Goal: Task Accomplishment & Management: Manage account settings

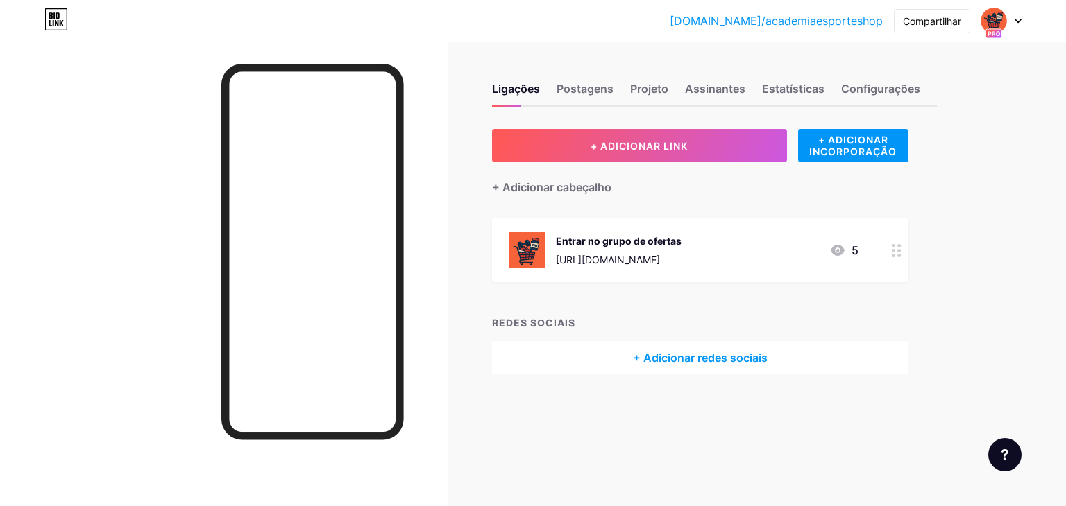
click at [660, 259] on font "[URL][DOMAIN_NAME]" at bounding box center [608, 260] width 104 height 12
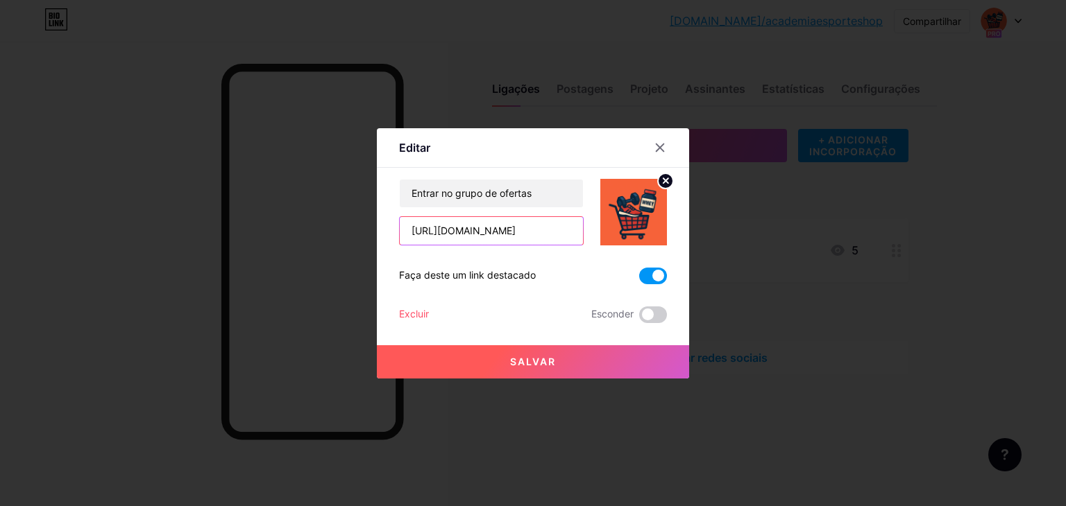
click at [542, 232] on input "[URL][DOMAIN_NAME]" at bounding box center [491, 231] width 183 height 28
paste input "[URL][DOMAIN_NAME]"
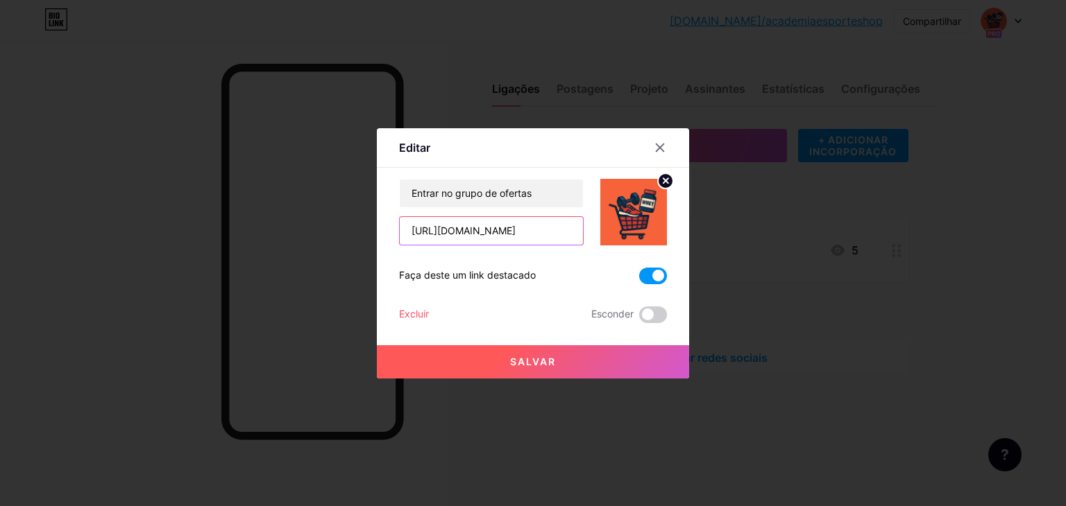
type input "[URL][DOMAIN_NAME]"
click at [540, 353] on button "Salvar" at bounding box center [533, 362] width 312 height 33
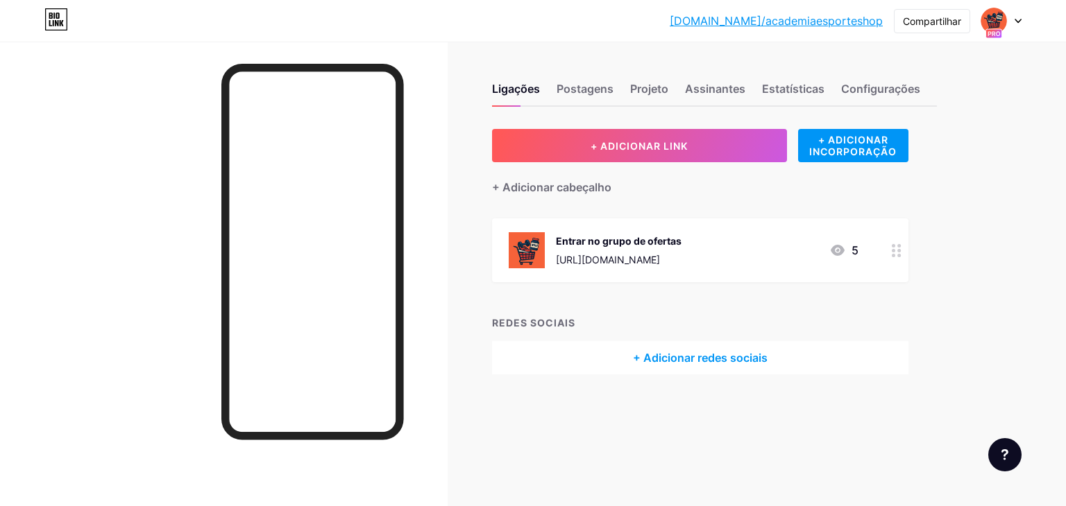
click at [660, 260] on font "[URL][DOMAIN_NAME]" at bounding box center [608, 260] width 104 height 12
click at [649, 278] on span at bounding box center [653, 276] width 28 height 17
click at [639, 280] on input "checkbox" at bounding box center [639, 280] width 0 height 0
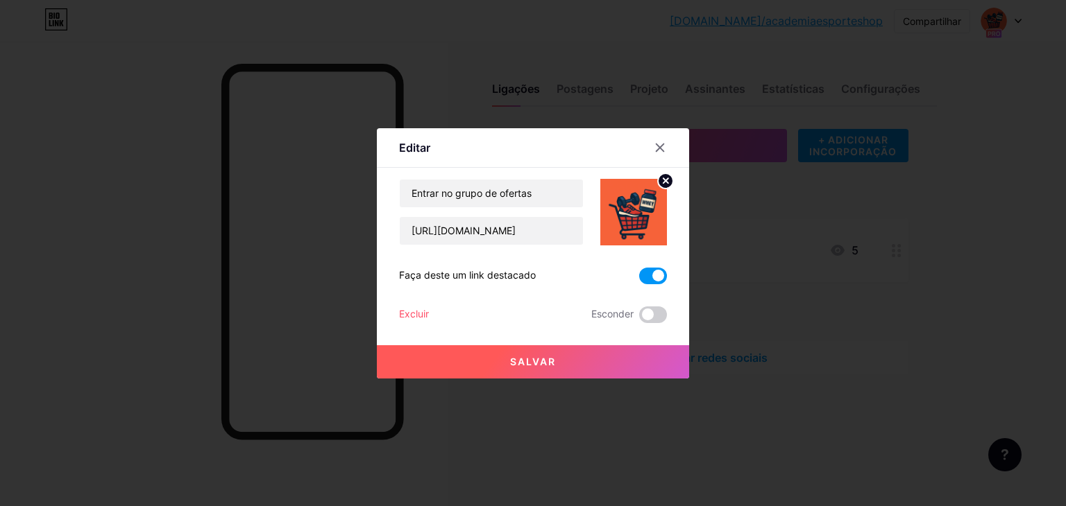
click at [551, 353] on button "Salvar" at bounding box center [533, 362] width 312 height 33
